Goal: Obtain resource: Download file/media

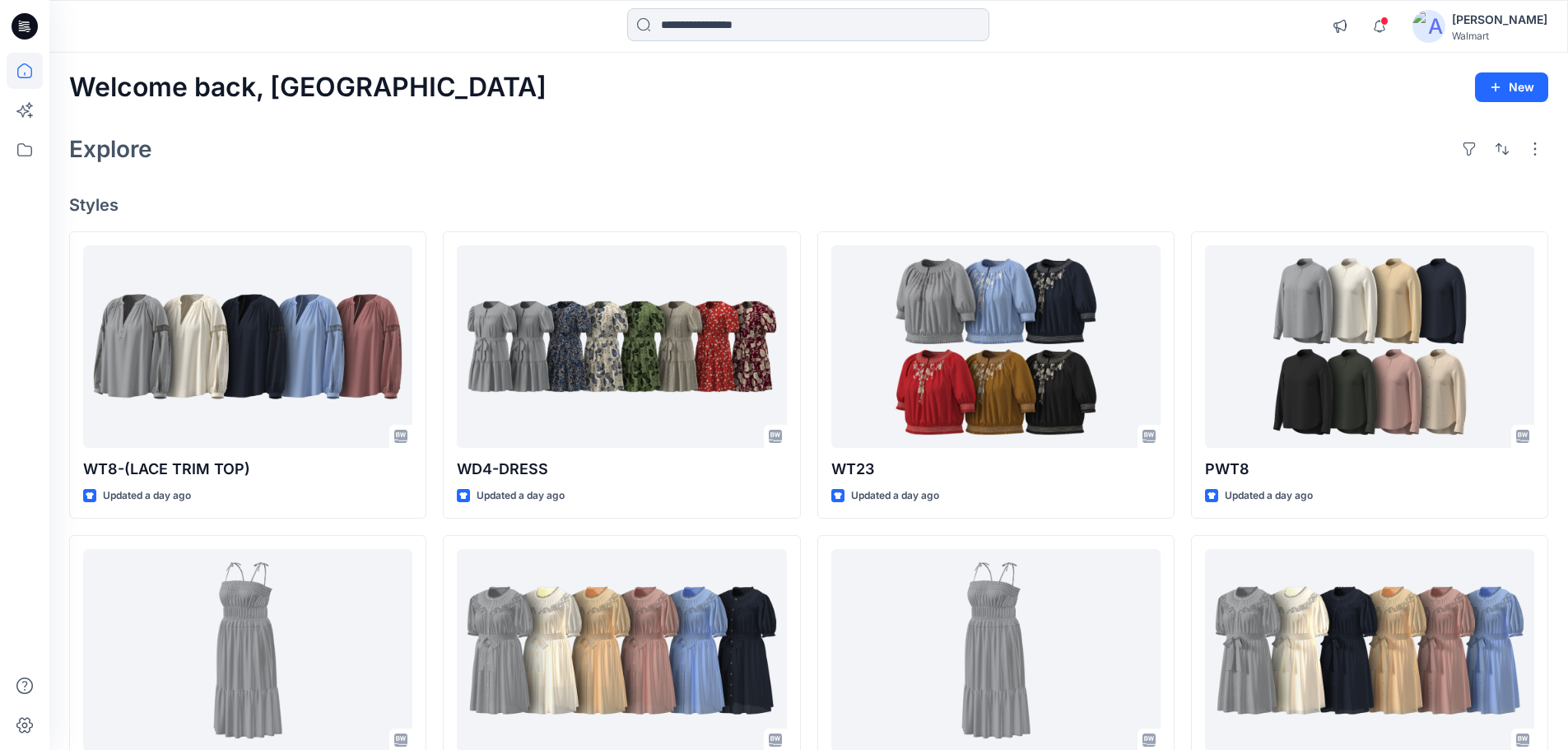
click at [781, 34] on input at bounding box center [808, 25] width 362 height 33
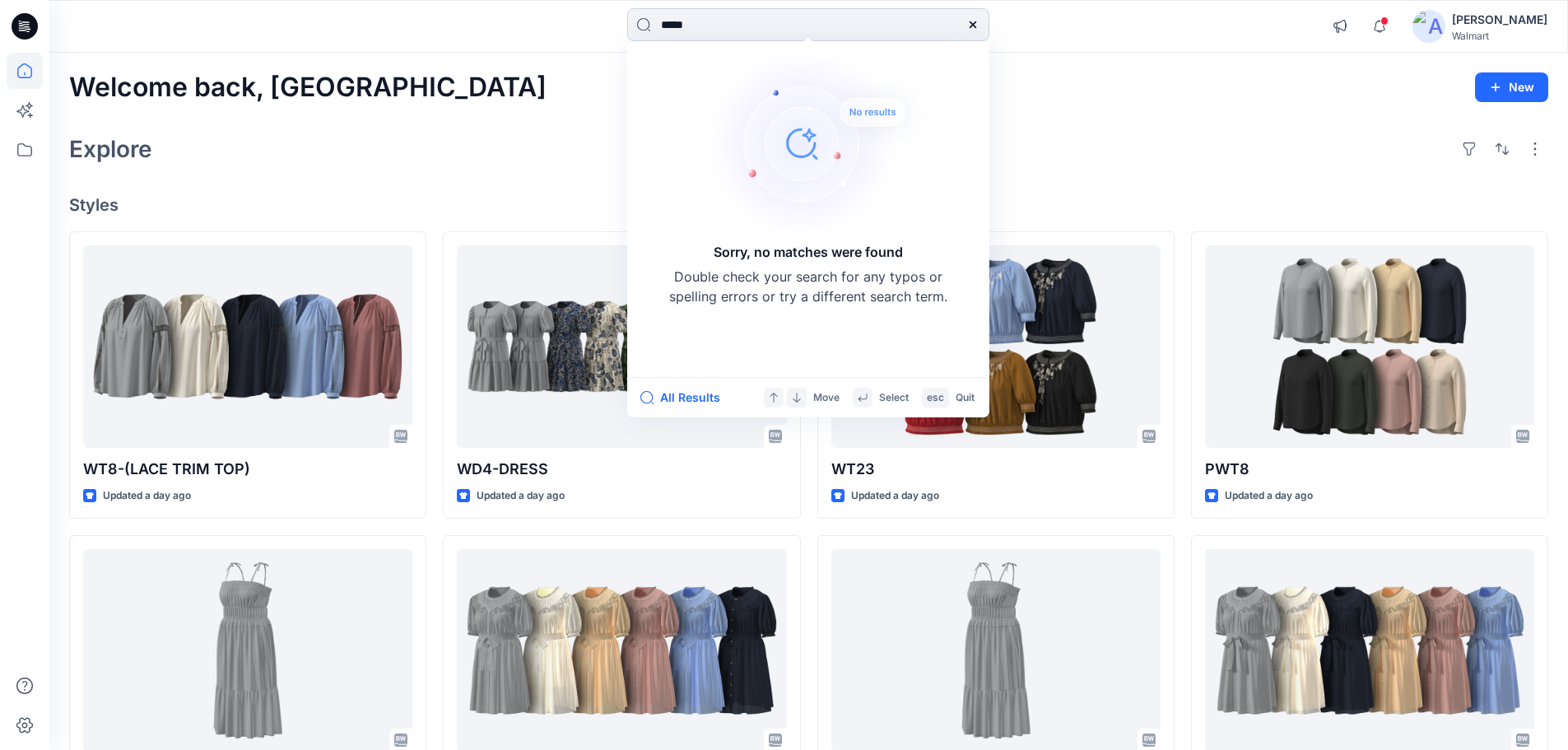
click at [783, 21] on input "*****" at bounding box center [808, 25] width 362 height 33
type input "****"
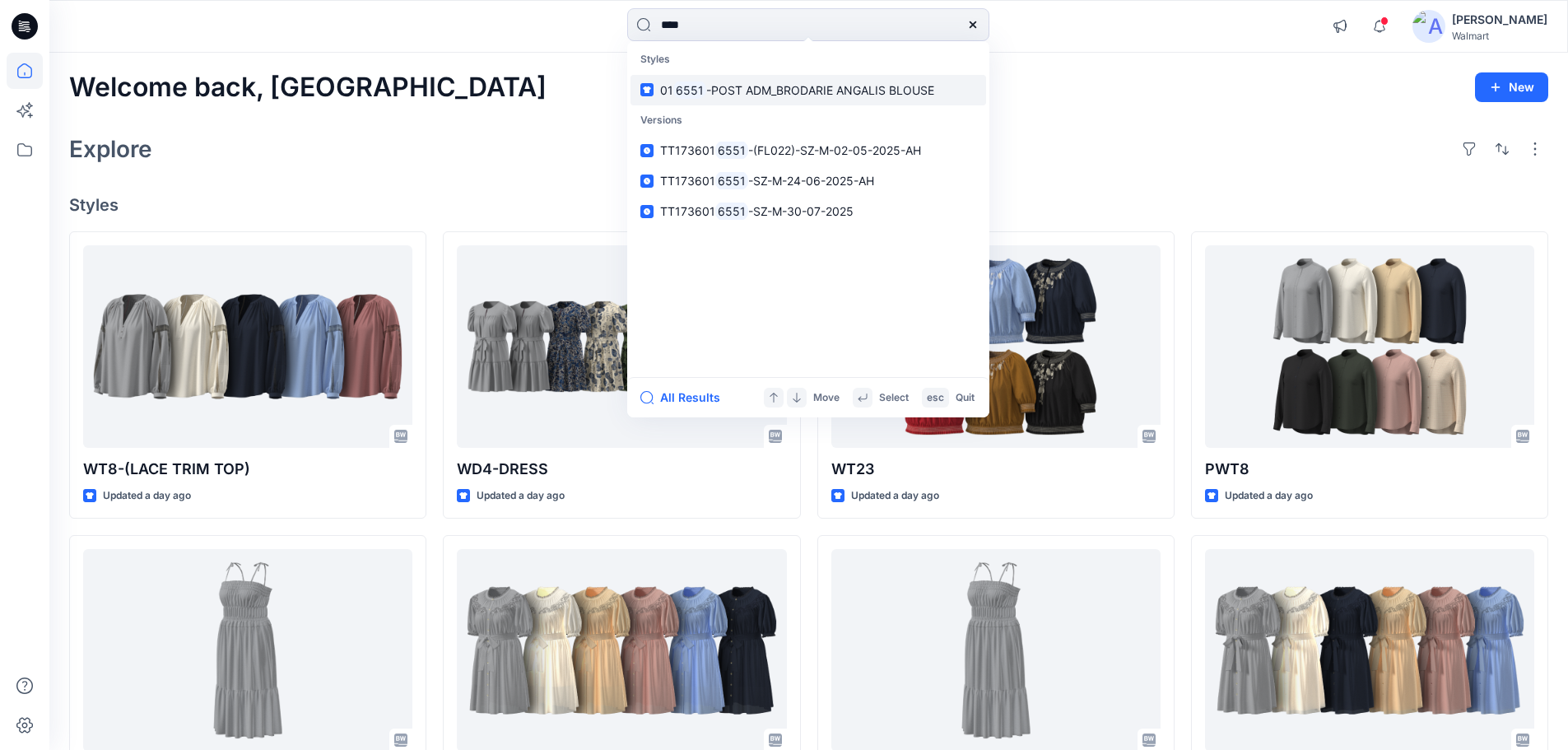
click at [755, 98] on p "01 6551 -POST ADM_BRODARIE ANGALIS BLOUSE" at bounding box center [796, 90] width 274 height 18
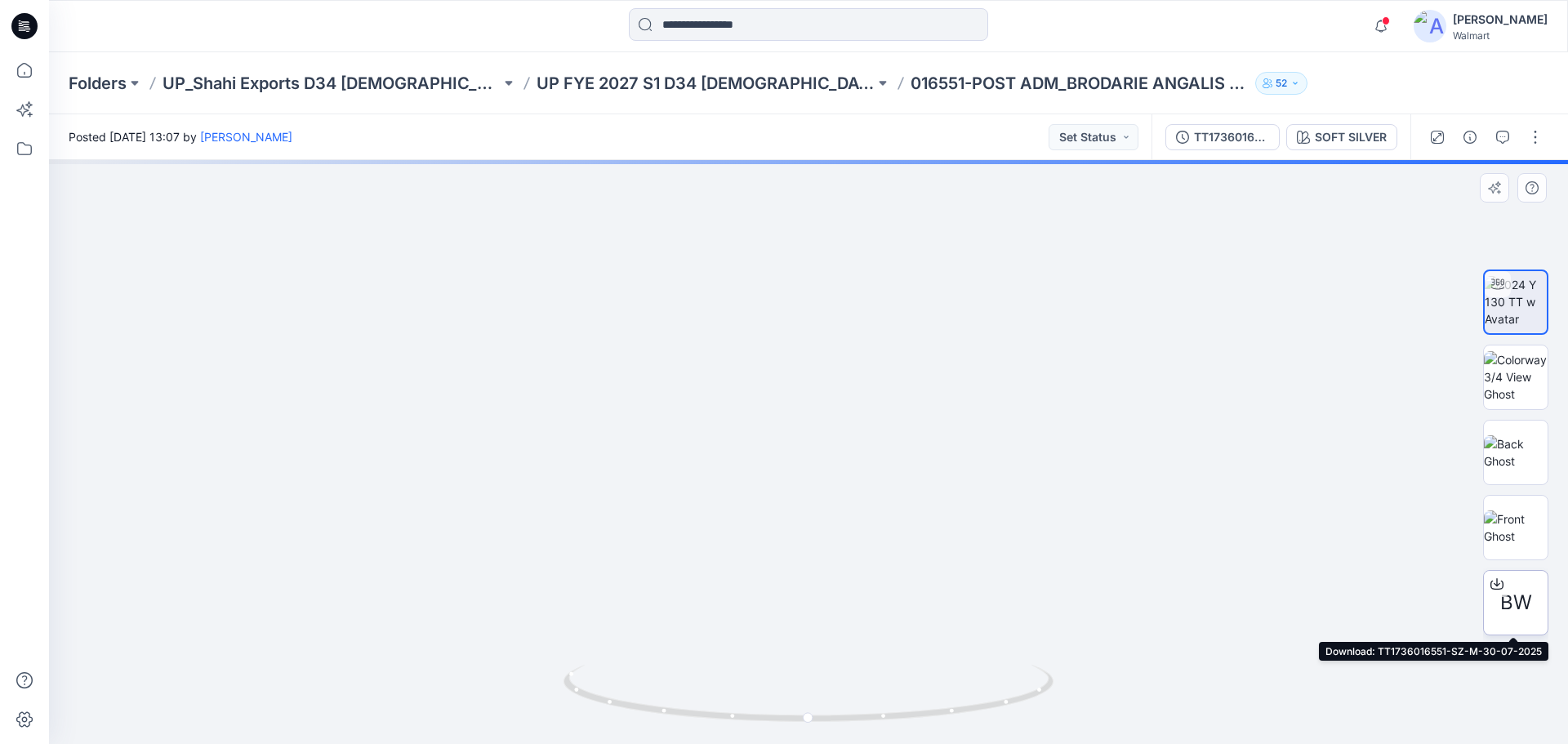
click at [1521, 589] on span "BW" at bounding box center [1516, 602] width 32 height 30
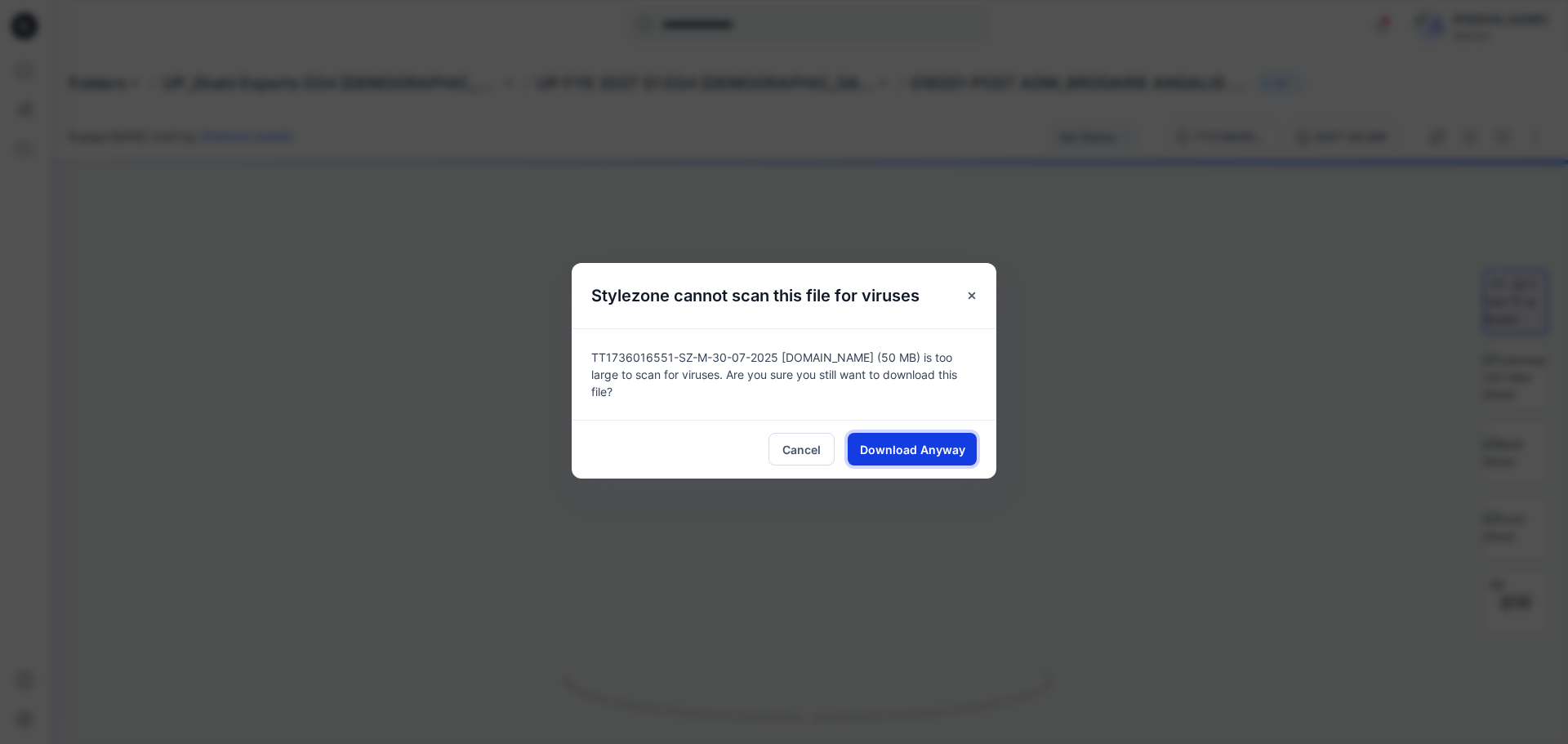
click at [920, 441] on span "Download Anyway" at bounding box center [912, 450] width 105 height 17
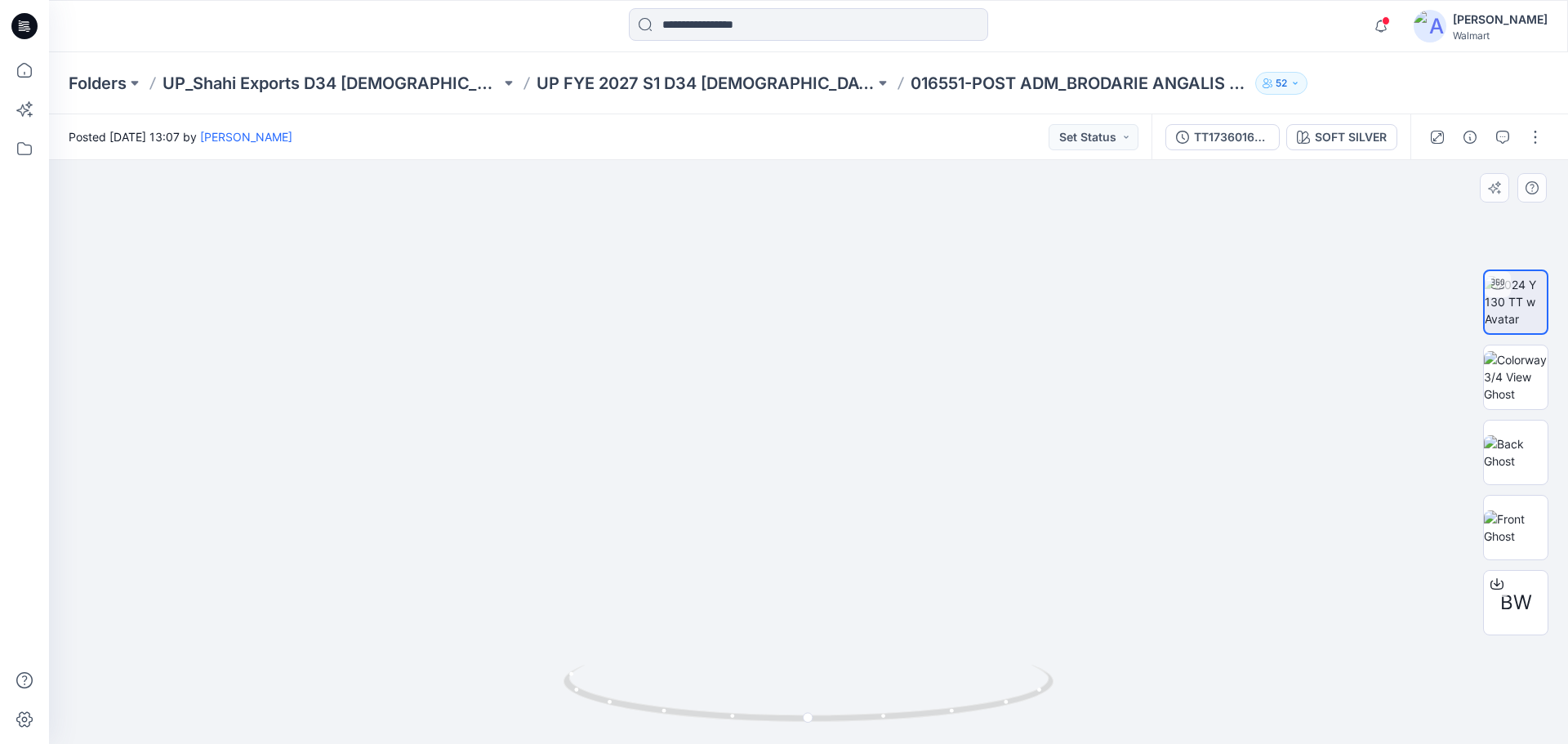
drag, startPoint x: 760, startPoint y: 540, endPoint x: 757, endPoint y: 458, distance: 82.1
click at [757, 458] on img at bounding box center [804, 66] width 1936 height 1353
drag, startPoint x: 744, startPoint y: 726, endPoint x: 746, endPoint y: 658, distance: 68.0
click at [746, 658] on div at bounding box center [807, 451] width 1519 height 584
drag, startPoint x: 752, startPoint y: 275, endPoint x: 765, endPoint y: 423, distance: 148.6
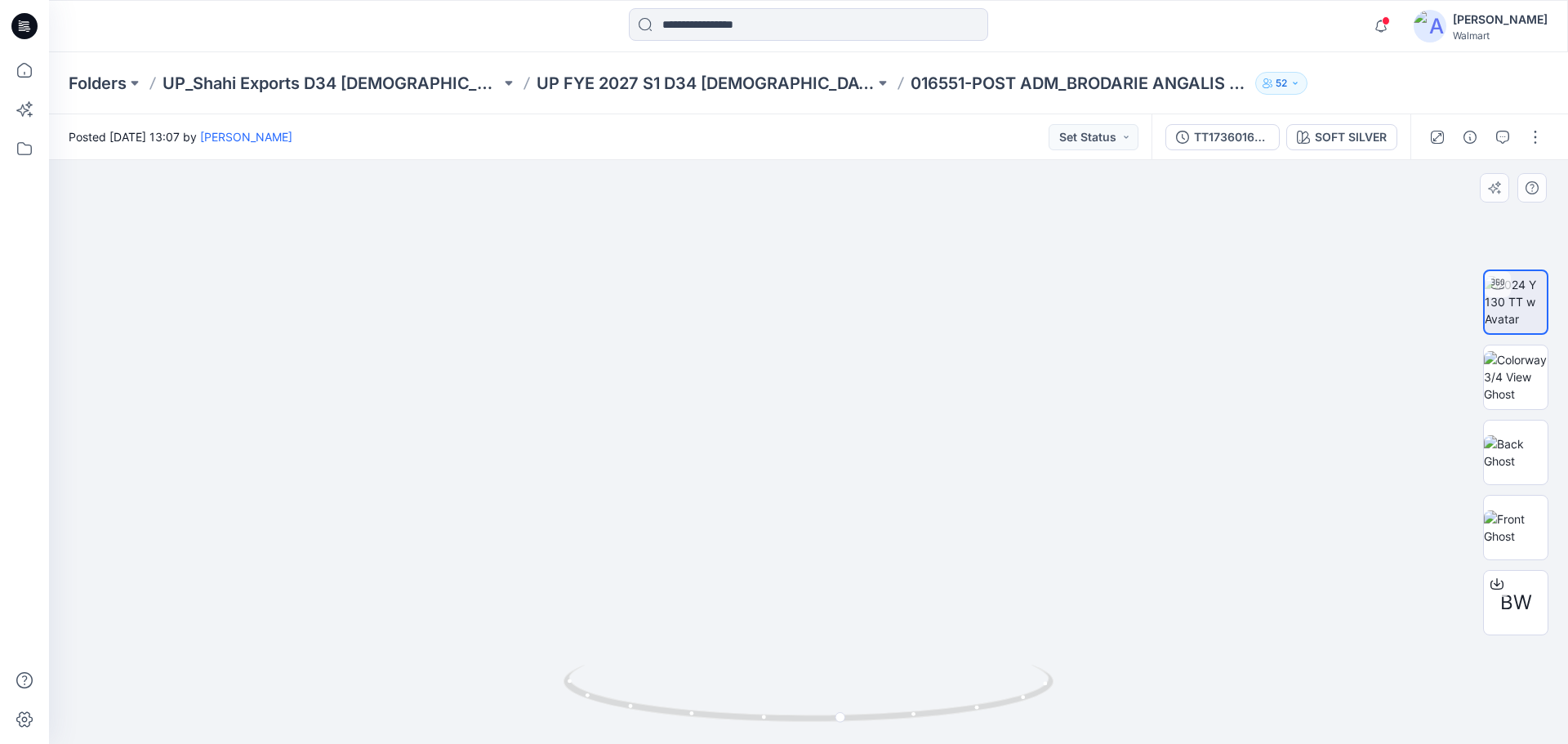
click at [765, 423] on img at bounding box center [818, 91] width 2162 height 1305
drag, startPoint x: 600, startPoint y: 699, endPoint x: 647, endPoint y: 677, distance: 51.9
click at [624, 688] on icon at bounding box center [810, 695] width 494 height 62
click at [1523, 367] on img at bounding box center [1515, 376] width 63 height 51
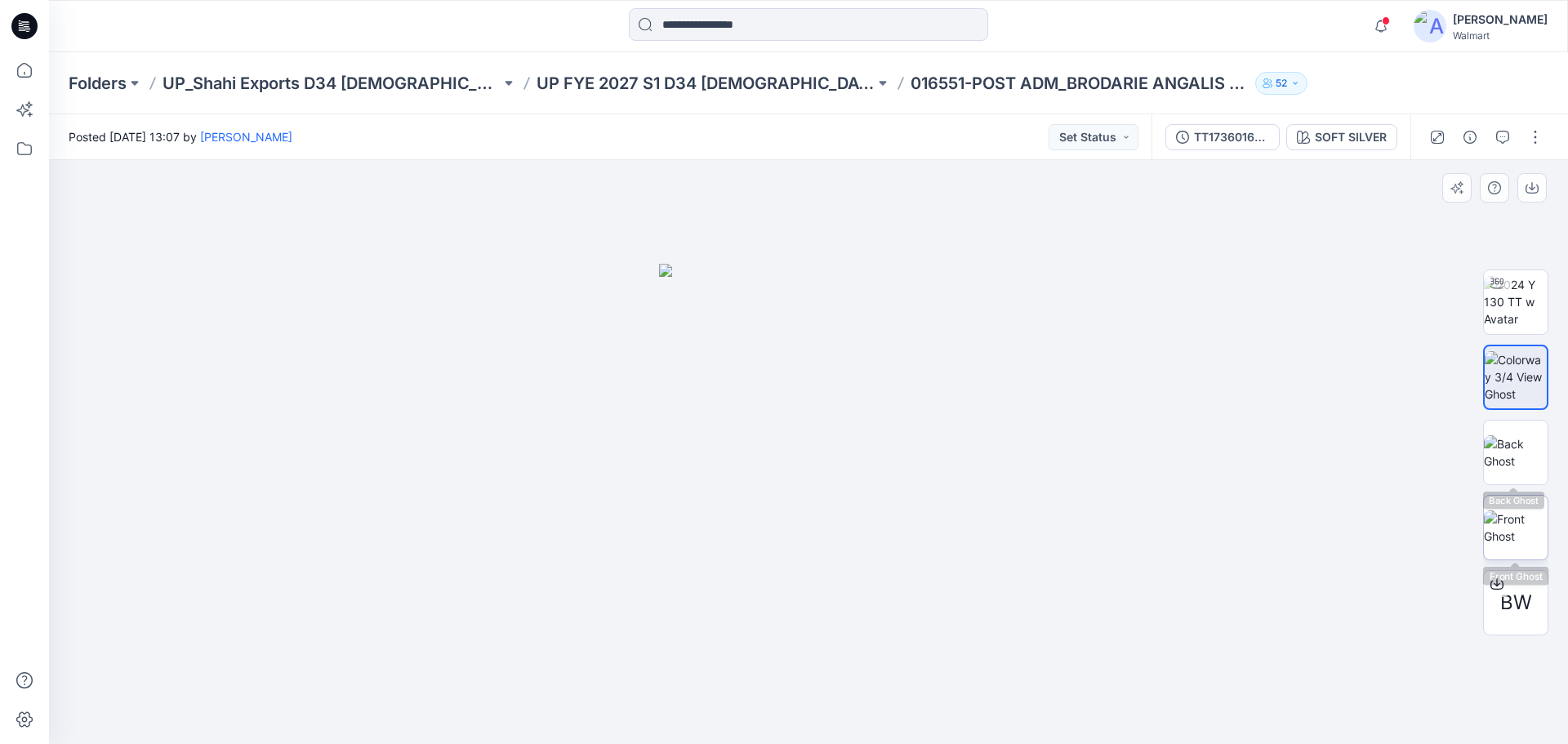
click at [1516, 510] on img at bounding box center [1515, 528] width 63 height 35
click at [823, 431] on img at bounding box center [808, 506] width 335 height 476
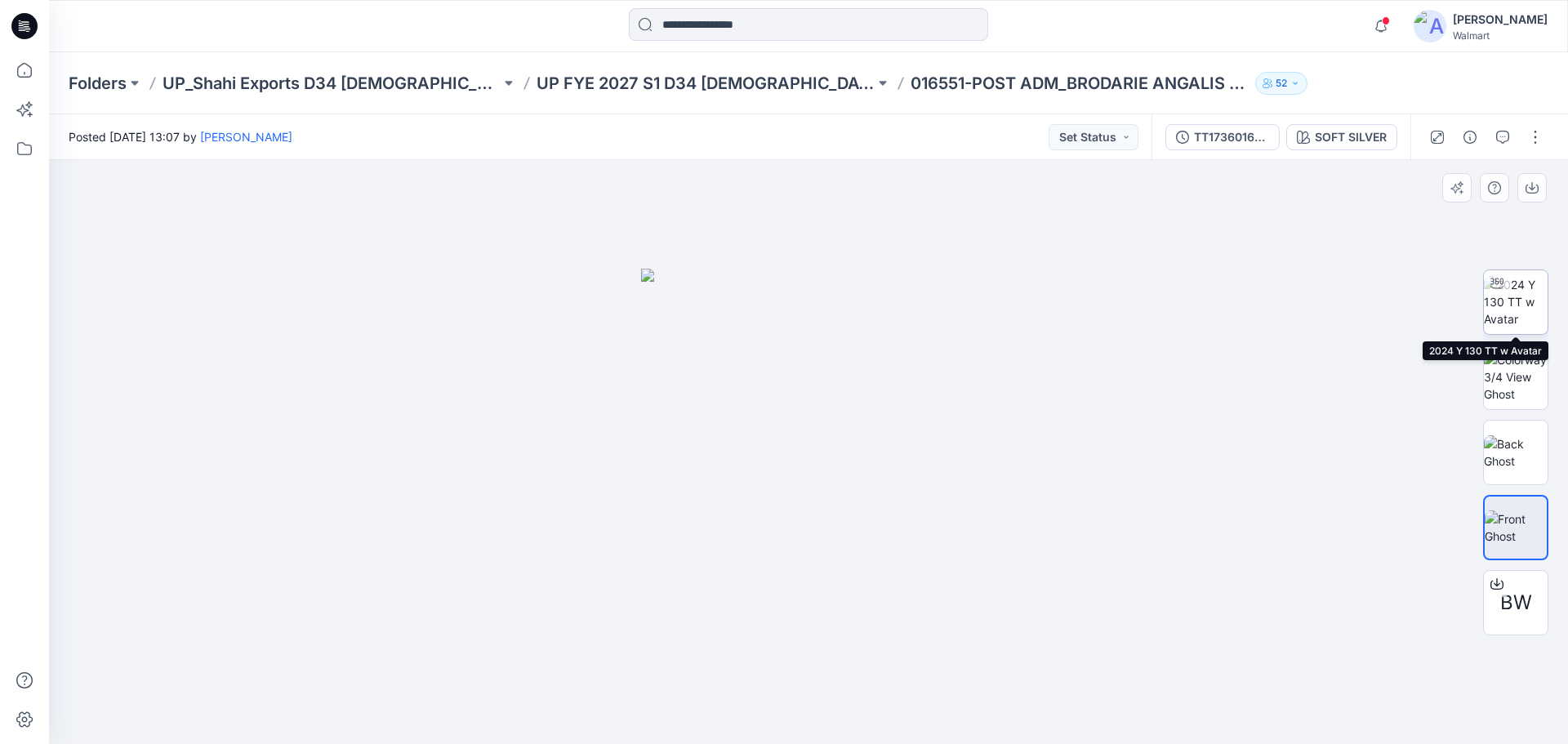
click at [1528, 306] on img at bounding box center [1515, 301] width 63 height 51
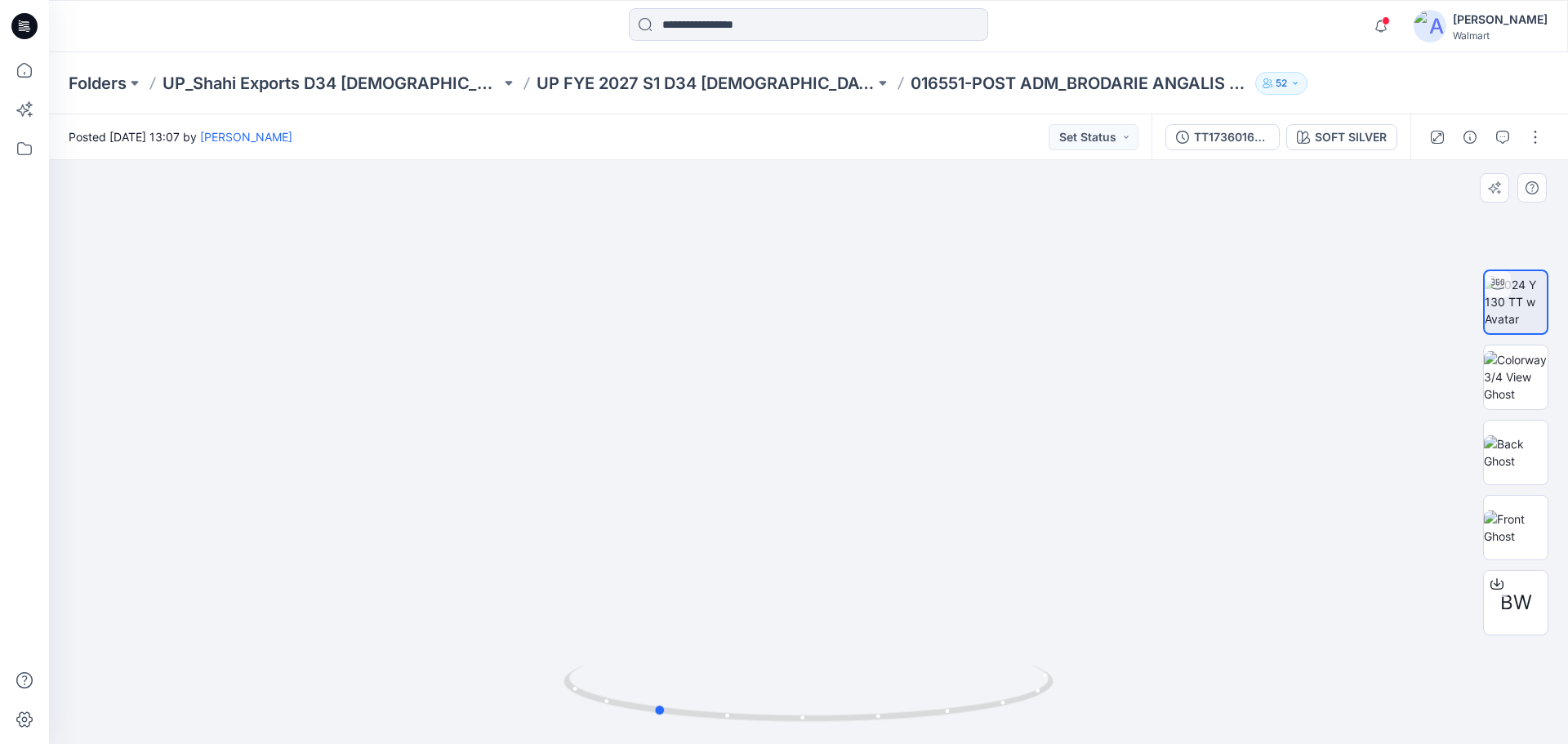
drag, startPoint x: 900, startPoint y: 721, endPoint x: 747, endPoint y: 662, distance: 164.0
click at [747, 662] on div at bounding box center [808, 703] width 490 height 82
drag, startPoint x: 783, startPoint y: 624, endPoint x: 792, endPoint y: 431, distance: 193.2
click at [792, 431] on img at bounding box center [817, 25] width 1936 height 1438
drag, startPoint x: 800, startPoint y: 482, endPoint x: 883, endPoint y: 576, distance: 125.4
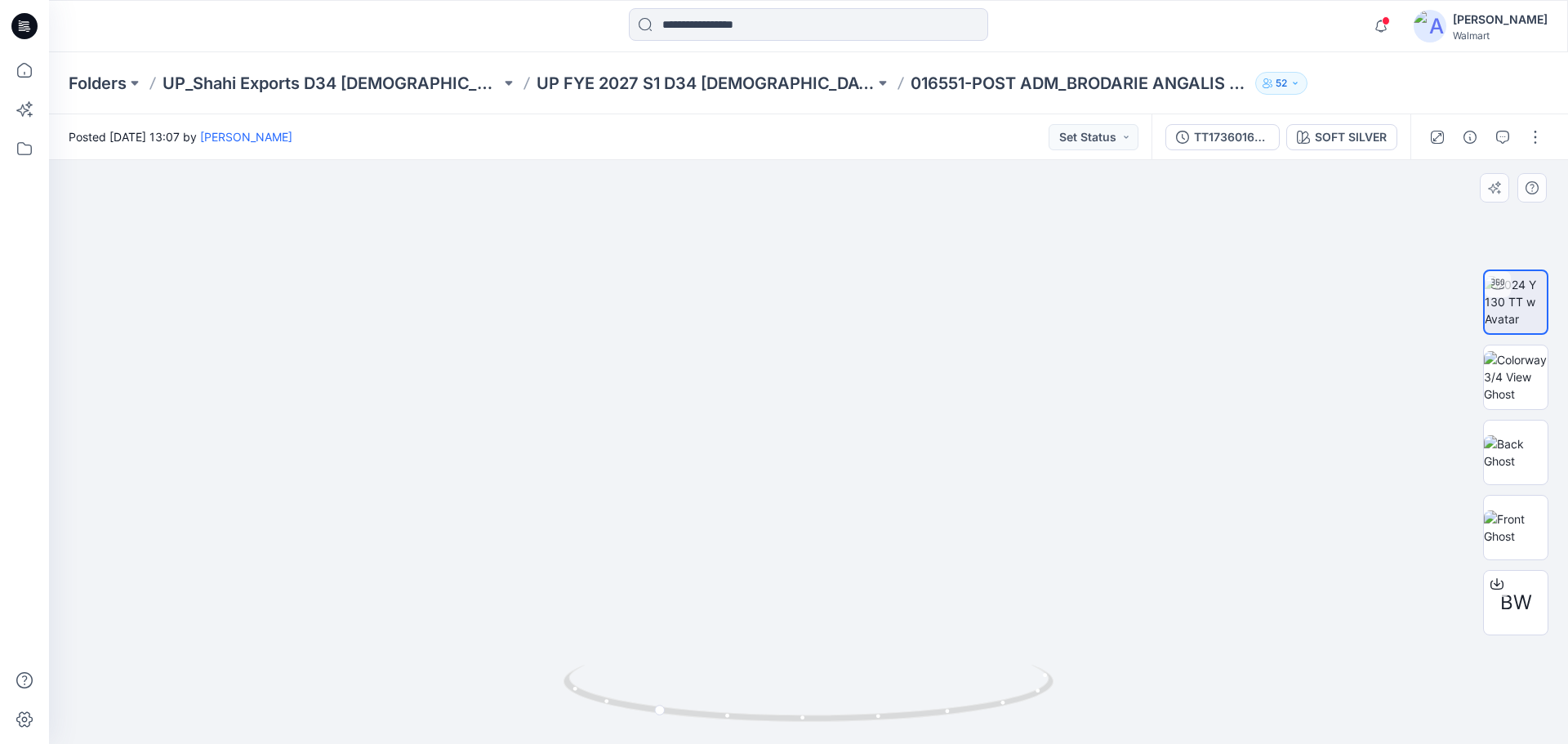
click at [873, 504] on img at bounding box center [700, 20] width 1936 height 1447
drag, startPoint x: 850, startPoint y: 721, endPoint x: 826, endPoint y: 597, distance: 126.3
click at [781, 715] on icon at bounding box center [810, 695] width 494 height 62
drag, startPoint x: 827, startPoint y: 352, endPoint x: 817, endPoint y: 545, distance: 193.3
click at [817, 545] on img at bounding box center [761, 125] width 1936 height 1238
